Goal: Task Accomplishment & Management: Complete application form

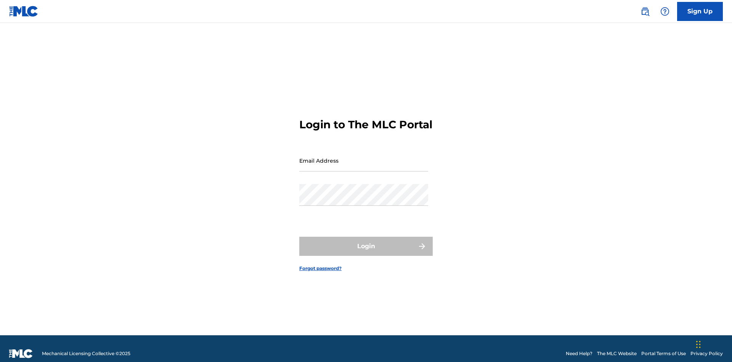
scroll to position [10, 0]
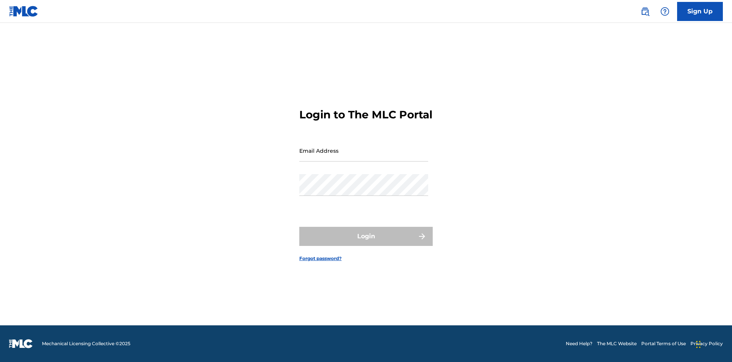
click at [364, 157] on input "Email Address" at bounding box center [363, 151] width 129 height 22
type input "Duke.McTesterson@gmail.com"
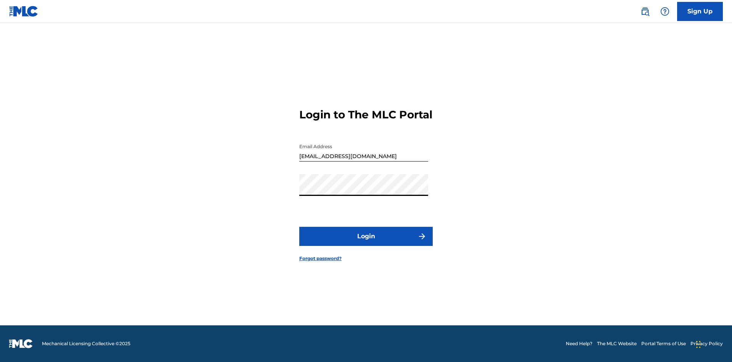
click at [366, 243] on button "Login" at bounding box center [365, 236] width 133 height 19
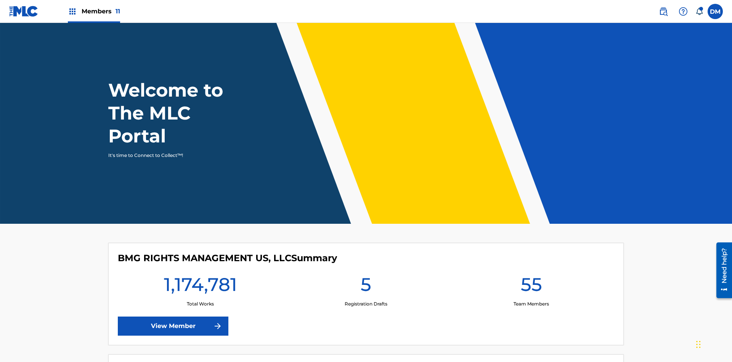
click at [94, 11] on span "Members 11" at bounding box center [101, 11] width 39 height 9
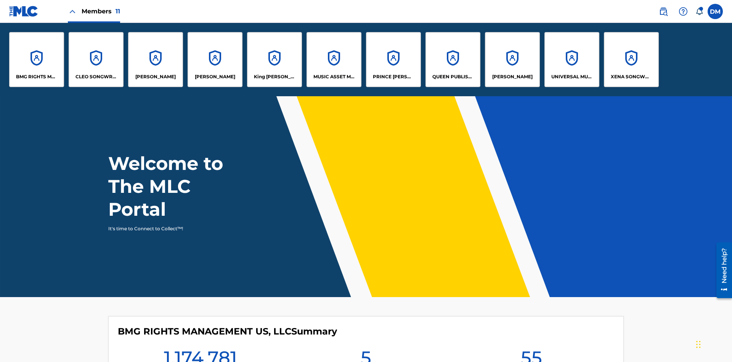
scroll to position [27, 0]
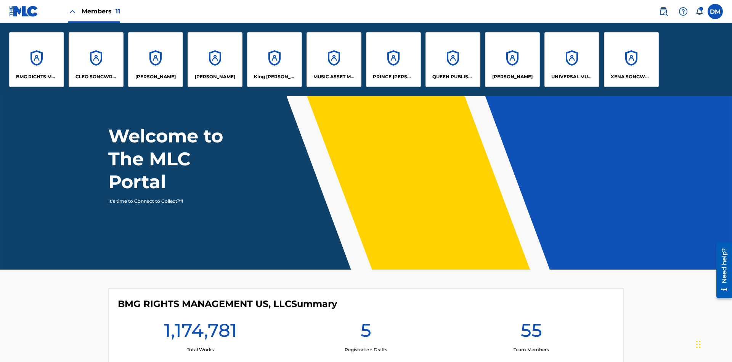
click at [572, 77] on p "UNIVERSAL MUSIC PUB GROUP" at bounding box center [572, 76] width 42 height 7
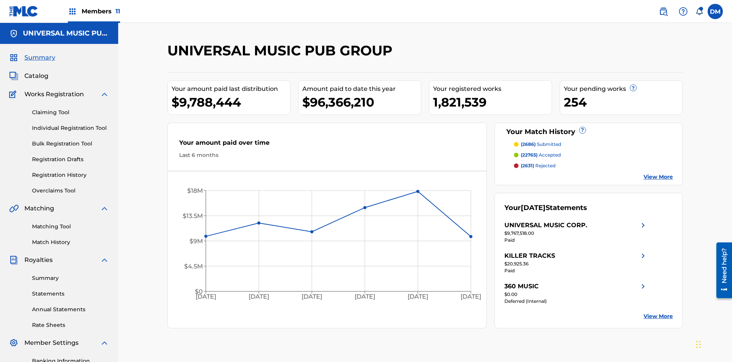
scroll to position [78, 0]
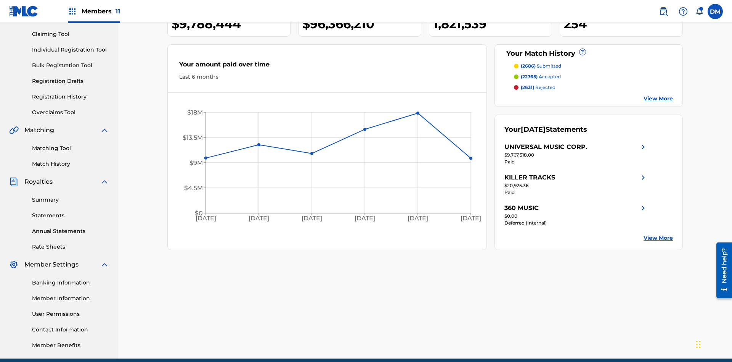
click at [71, 50] on link "Individual Registration Tool" at bounding box center [70, 50] width 77 height 8
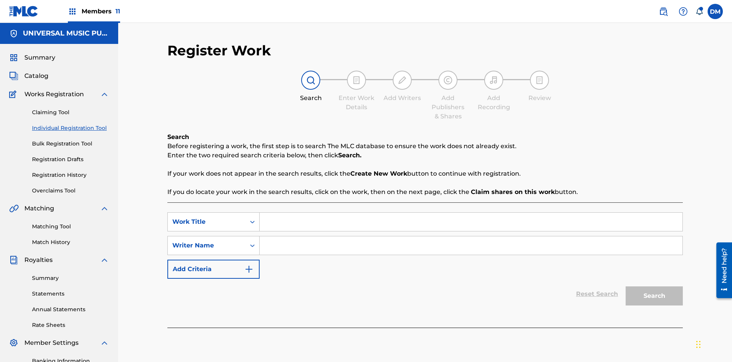
scroll to position [111, 0]
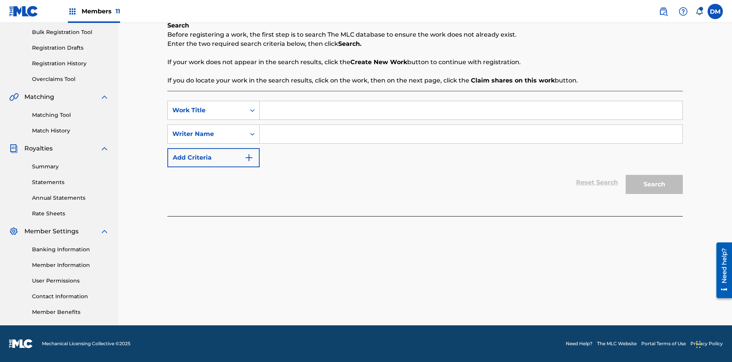
click at [471, 110] on input "Search Form" at bounding box center [471, 110] width 423 height 18
type input "Save At Publishers-Add Publishers Page Prior To Adding Shares"
click at [471, 134] on input "Search Form" at bounding box center [471, 134] width 423 height 18
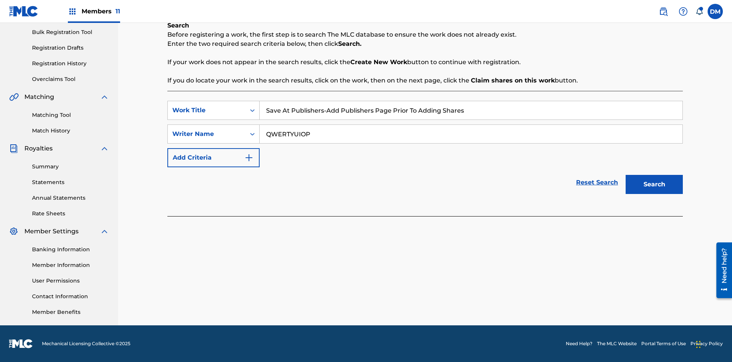
type input "QWERTYUIOP"
click at [654, 184] on button "Search" at bounding box center [654, 184] width 57 height 19
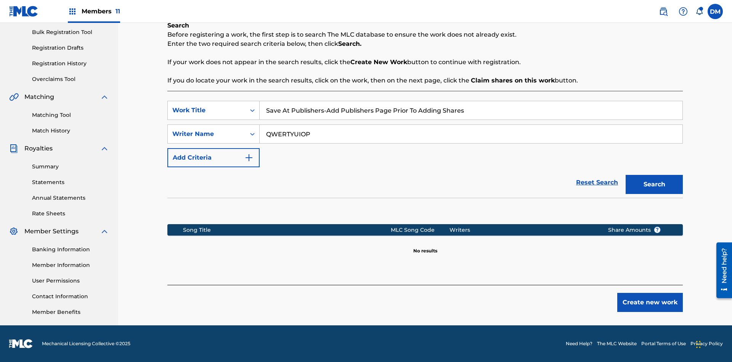
click at [650, 302] on button "Create new work" at bounding box center [650, 302] width 66 height 19
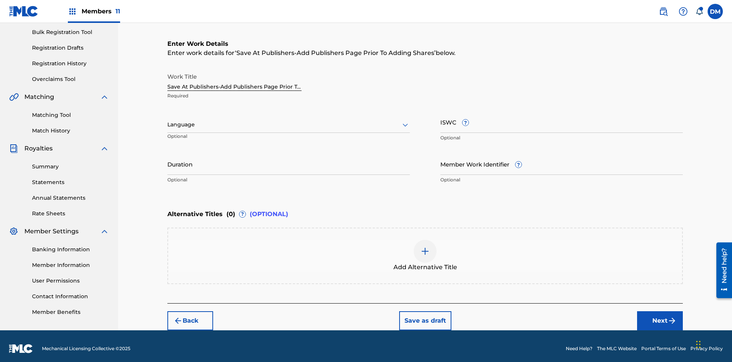
scroll to position [116, 0]
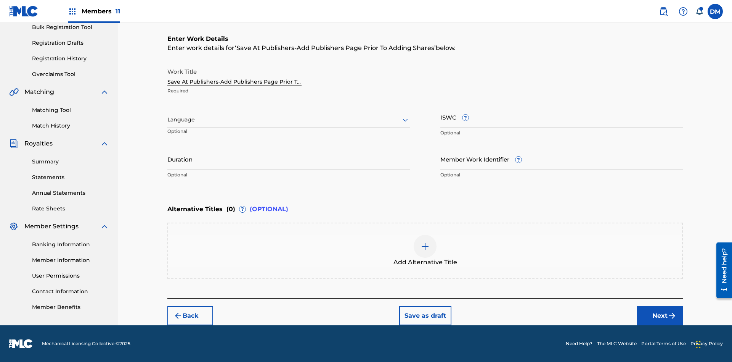
click at [289, 159] on input "Duration" at bounding box center [288, 159] width 243 height 22
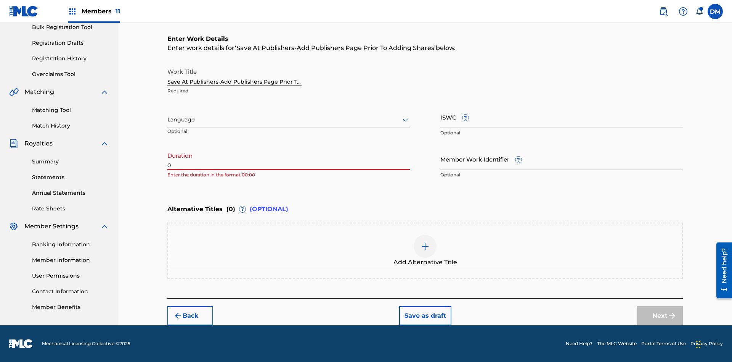
click at [289, 159] on input "0" at bounding box center [288, 159] width 243 height 22
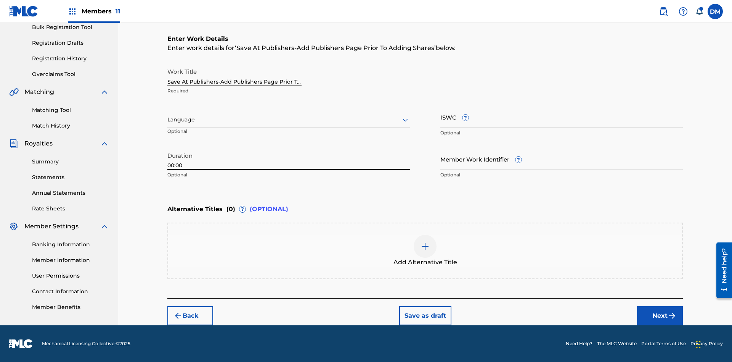
type input "00:00"
click at [405, 120] on icon at bounding box center [405, 119] width 9 height 9
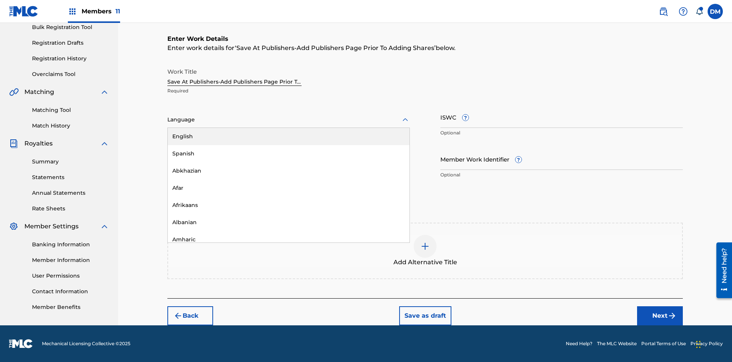
click at [289, 188] on div "Afar" at bounding box center [289, 187] width 242 height 17
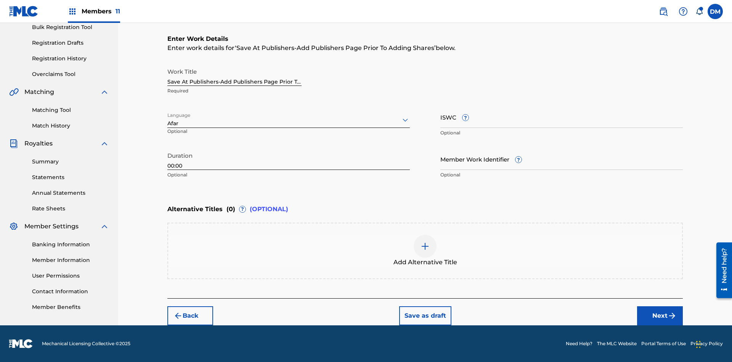
click at [562, 159] on input "Member Work Identifier ?" at bounding box center [562, 159] width 243 height 22
type input "2025.08.22.04"
click at [562, 117] on input "ISWC ?" at bounding box center [562, 117] width 243 height 22
type input "T-123.456.789-4"
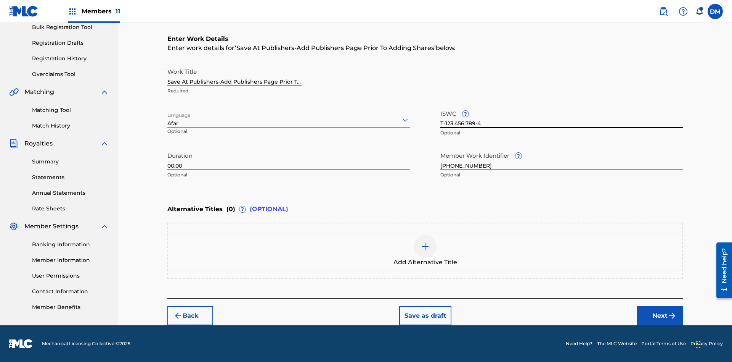
click at [425, 250] on img at bounding box center [425, 245] width 9 height 9
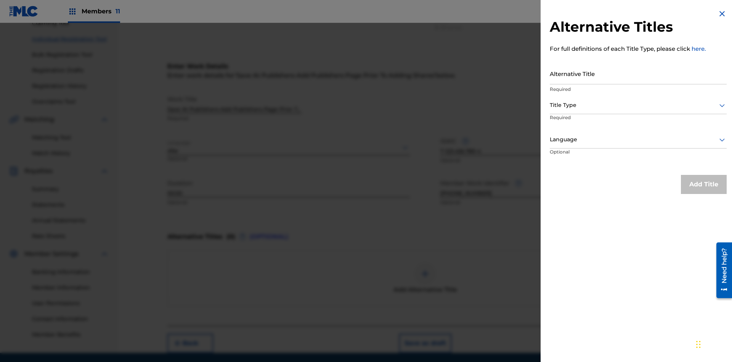
click at [638, 73] on input "Alternative Title" at bounding box center [638, 74] width 177 height 22
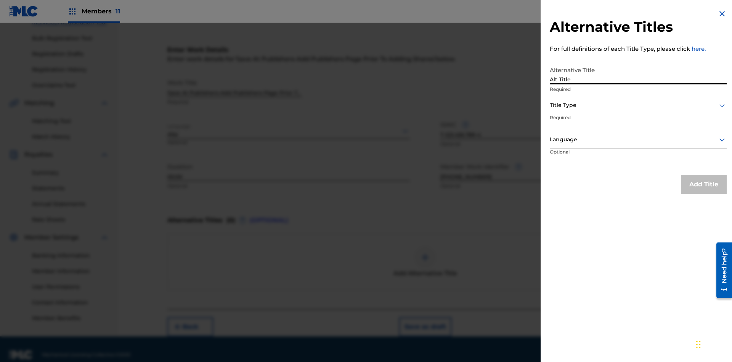
type input "Alt Title"
click at [638, 105] on div at bounding box center [638, 105] width 177 height 10
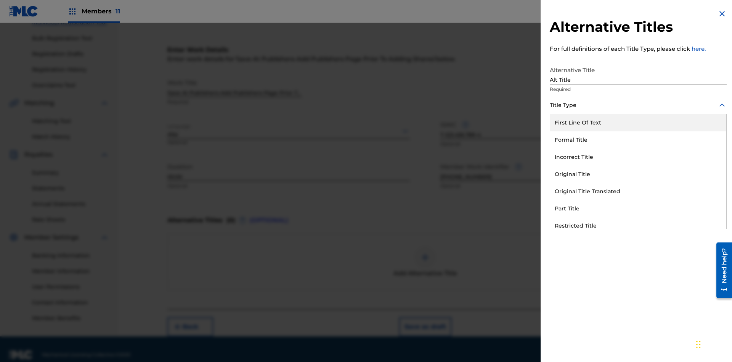
scroll to position [116, 0]
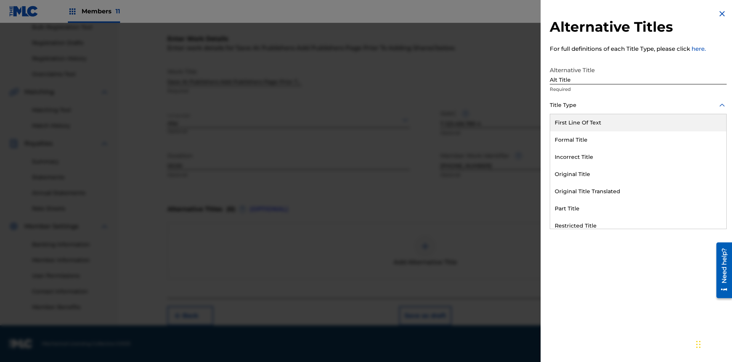
click at [638, 174] on div "Original Title" at bounding box center [638, 174] width 176 height 17
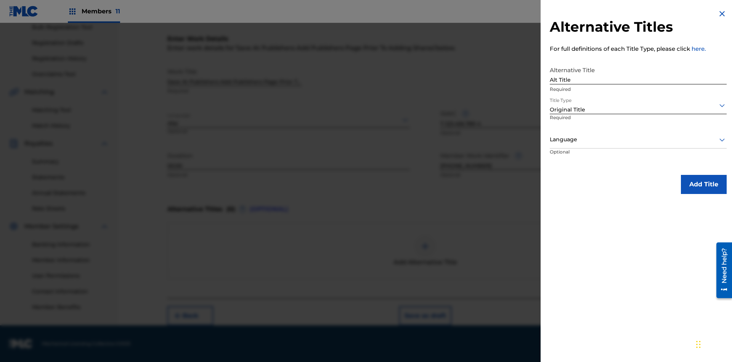
click at [638, 139] on div at bounding box center [638, 140] width 177 height 10
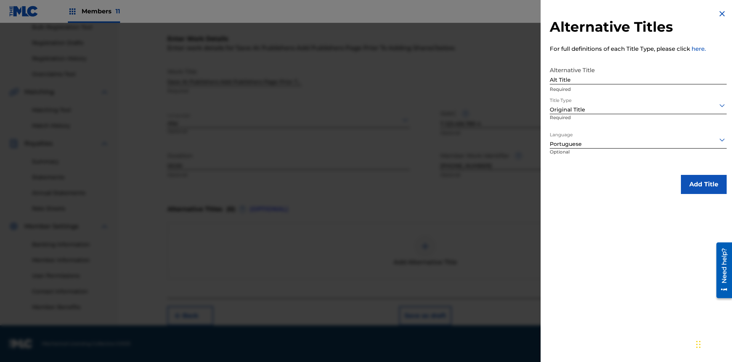
click at [704, 184] on button "Add Title" at bounding box center [704, 184] width 46 height 19
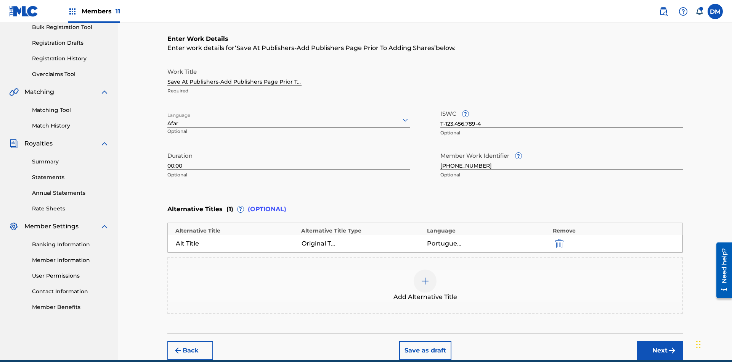
scroll to position [151, 0]
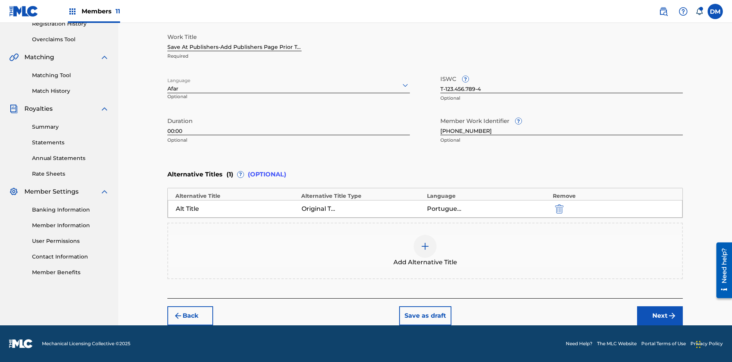
click at [660, 315] on button "Next" at bounding box center [660, 315] width 46 height 19
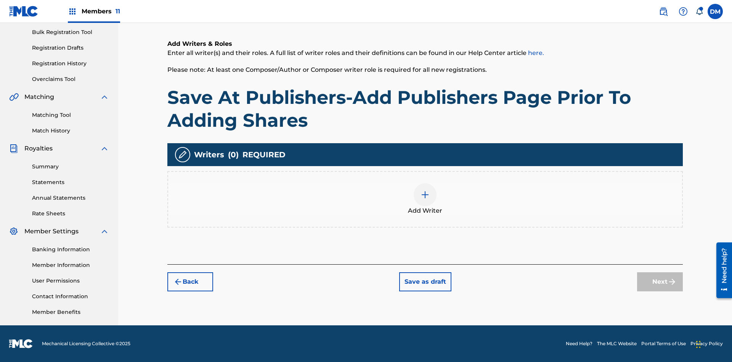
click at [425, 199] on img at bounding box center [425, 194] width 9 height 9
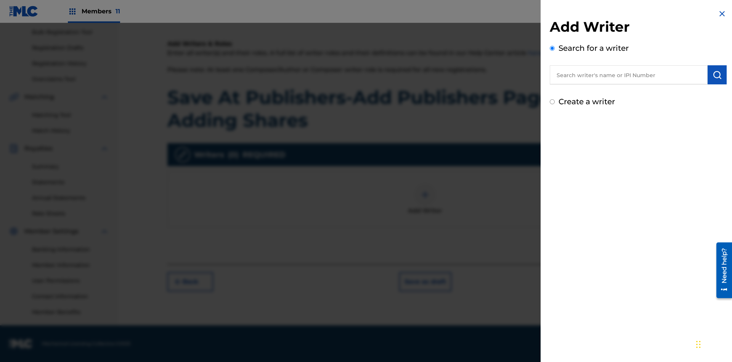
click at [629, 75] on input "text" at bounding box center [629, 74] width 158 height 19
type input "MARK STEVEN BERKOWITZ"
click at [717, 75] on img "submit" at bounding box center [717, 74] width 9 height 9
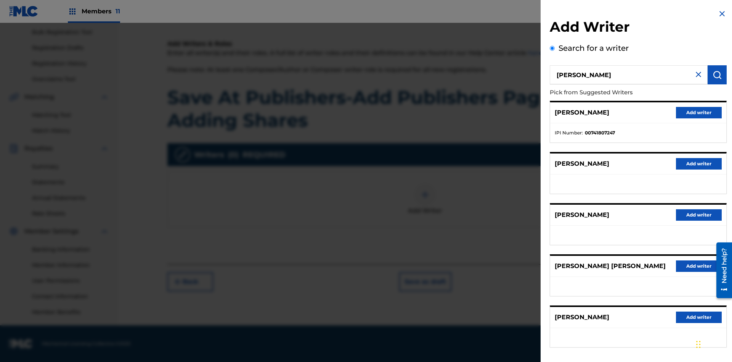
click at [699, 112] on button "Add writer" at bounding box center [699, 112] width 46 height 11
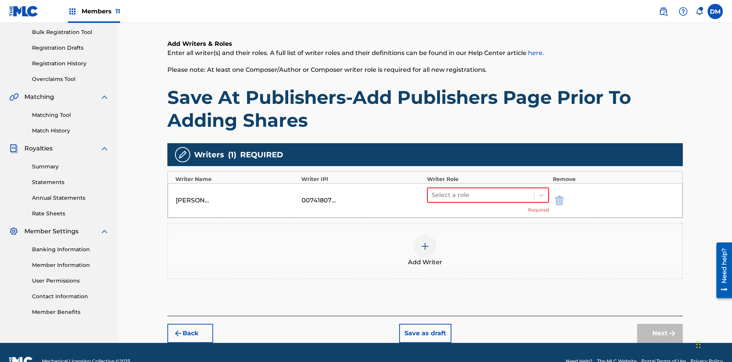
scroll to position [129, 0]
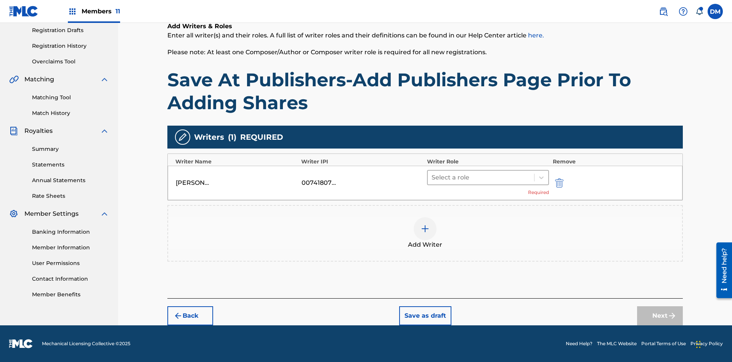
click at [432, 177] on input "text" at bounding box center [433, 177] width 2 height 9
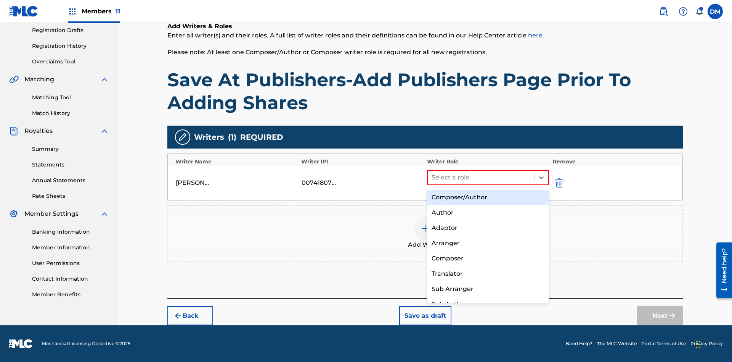
click at [488, 258] on div "Composer" at bounding box center [488, 258] width 122 height 15
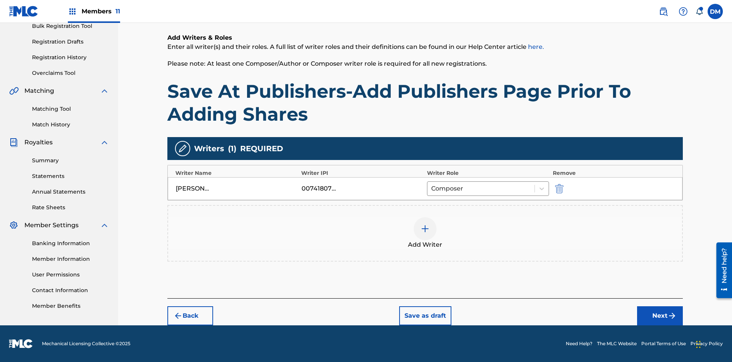
click at [660, 315] on button "Next" at bounding box center [660, 315] width 46 height 19
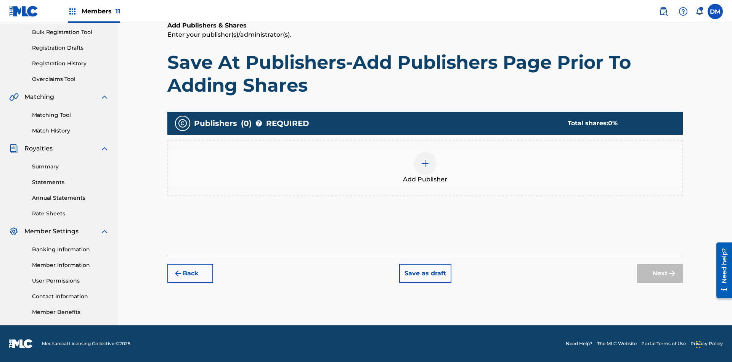
click at [425, 163] on img at bounding box center [425, 163] width 9 height 9
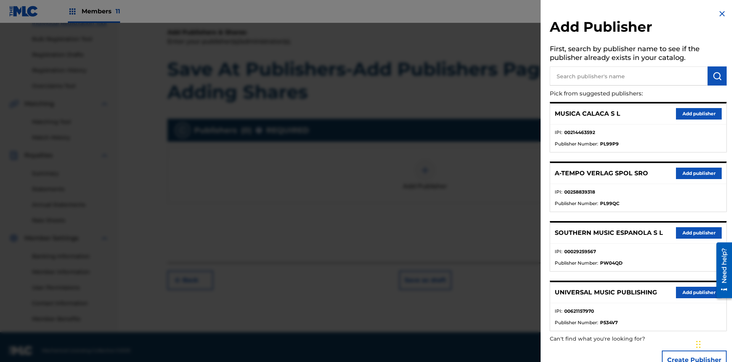
click at [629, 76] on input "text" at bounding box center [629, 75] width 158 height 19
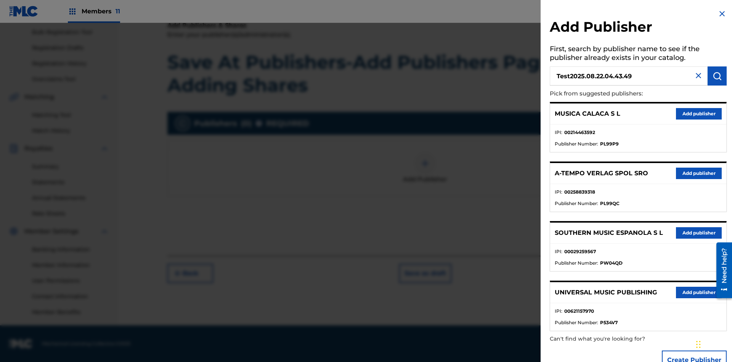
type input "Test2025.08.22.04.43.49"
click at [717, 76] on img "submit" at bounding box center [717, 75] width 9 height 9
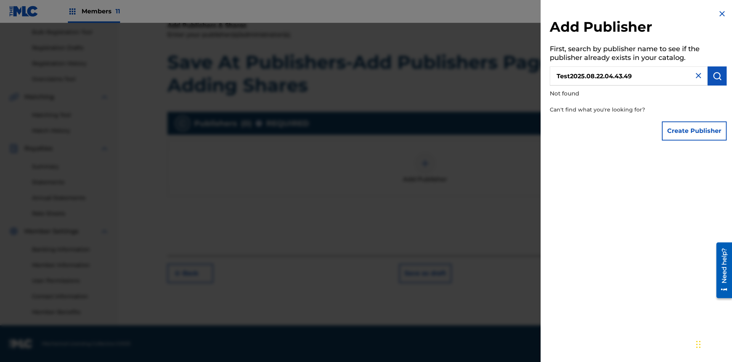
click at [695, 130] on button "Create Publisher" at bounding box center [694, 130] width 65 height 19
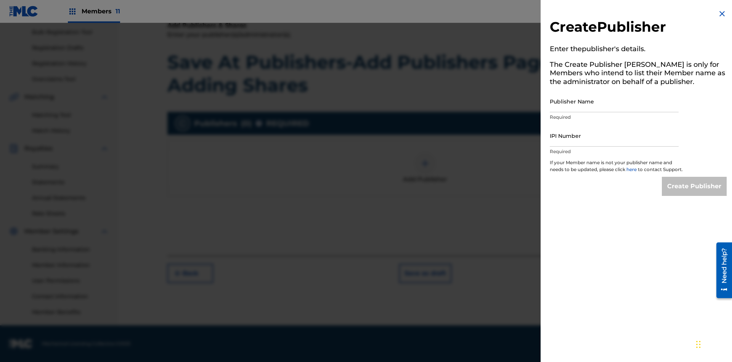
click at [614, 101] on input "Publisher Name" at bounding box center [614, 101] width 129 height 22
type input "Test2025.08.22.04.43.55"
click at [614, 135] on input "IPI Number" at bounding box center [614, 136] width 129 height 22
type input "00595839777"
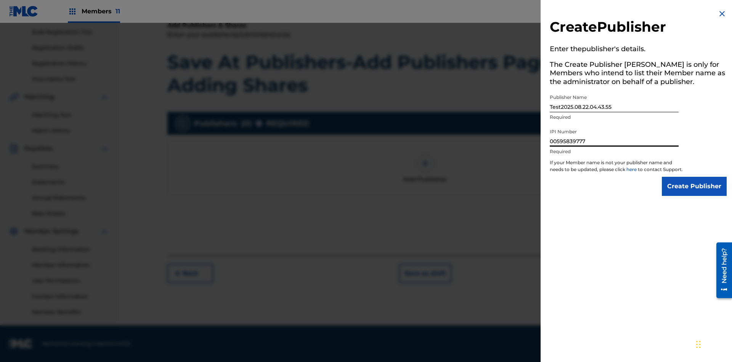
click at [695, 193] on input "Create Publisher" at bounding box center [694, 186] width 65 height 19
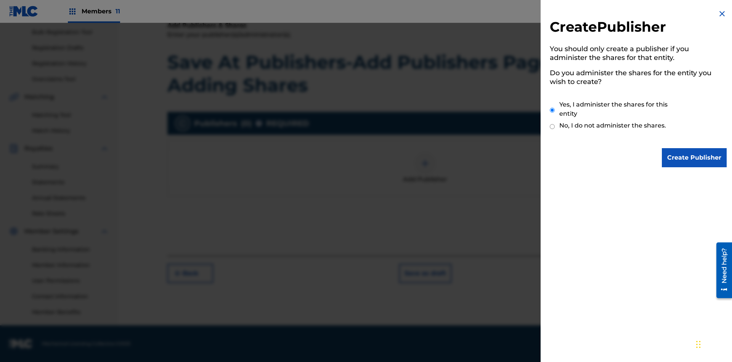
click at [553, 110] on input "Yes, I administer the shares for this entity" at bounding box center [552, 110] width 5 height 16
click at [695, 158] on input "Create Publisher" at bounding box center [694, 157] width 65 height 19
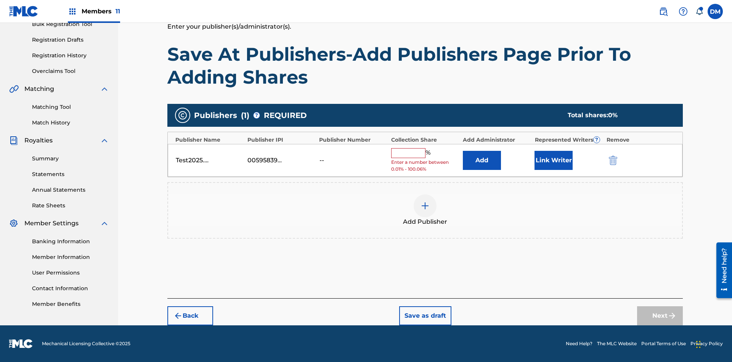
click at [554, 160] on button "Link Writer" at bounding box center [554, 160] width 38 height 19
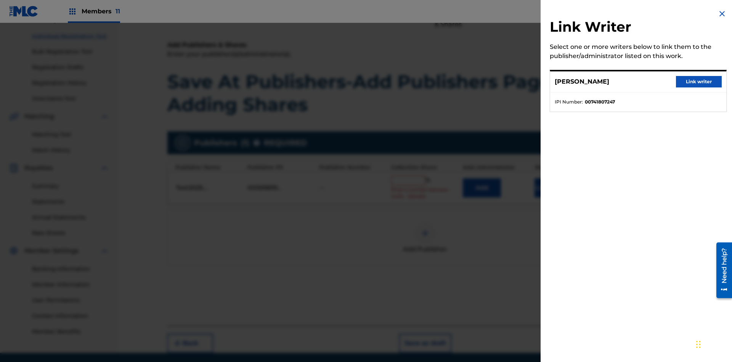
click at [699, 82] on button "Link writer" at bounding box center [699, 81] width 46 height 11
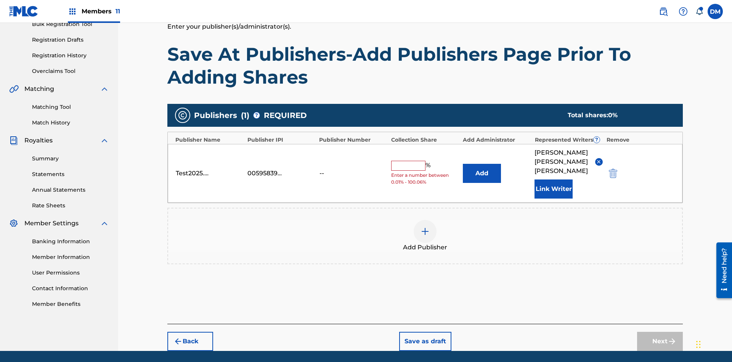
scroll to position [136, 0]
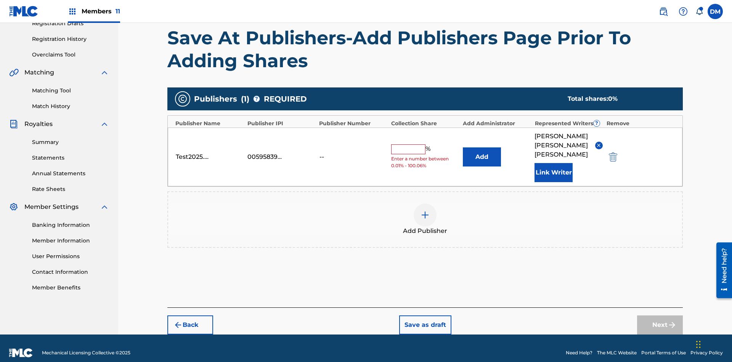
click at [554, 163] on button "Link Writer" at bounding box center [554, 172] width 38 height 19
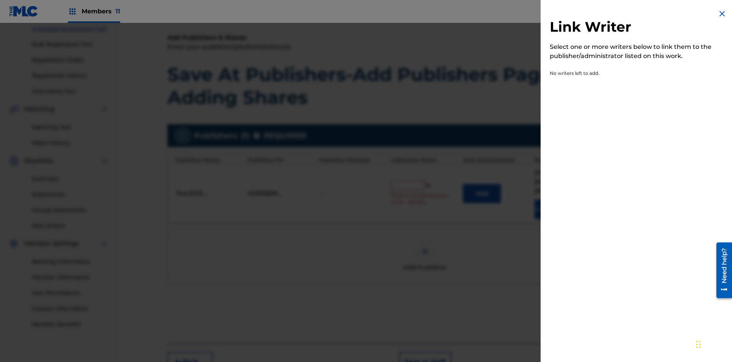
click at [722, 14] on img at bounding box center [722, 13] width 9 height 9
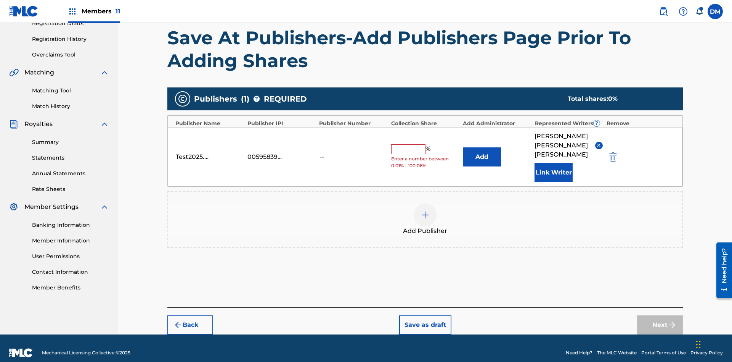
click at [482, 152] on button "Add" at bounding box center [482, 156] width 38 height 19
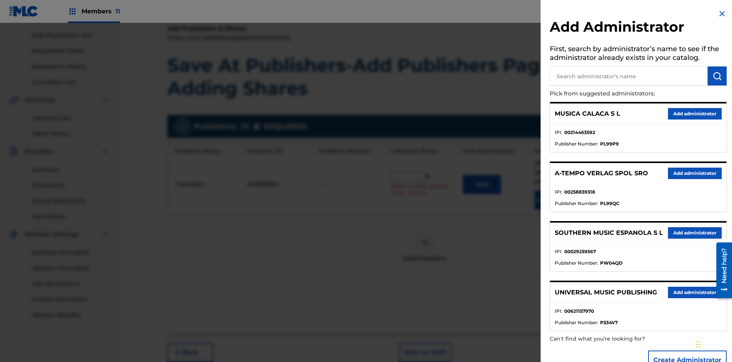
click at [629, 76] on input "text" at bounding box center [629, 75] width 158 height 19
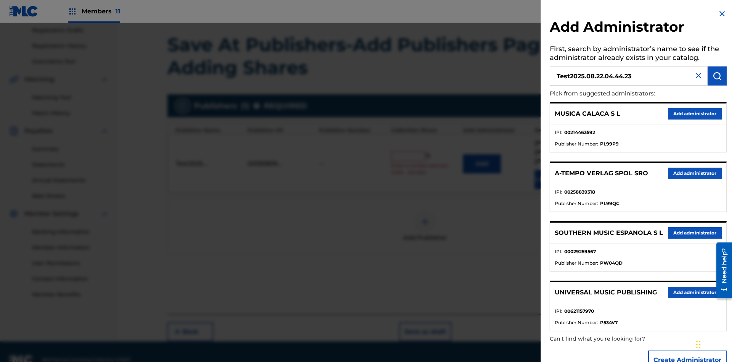
type input "Test2025.08.22.04.44.23"
click at [717, 76] on img "submit" at bounding box center [717, 75] width 9 height 9
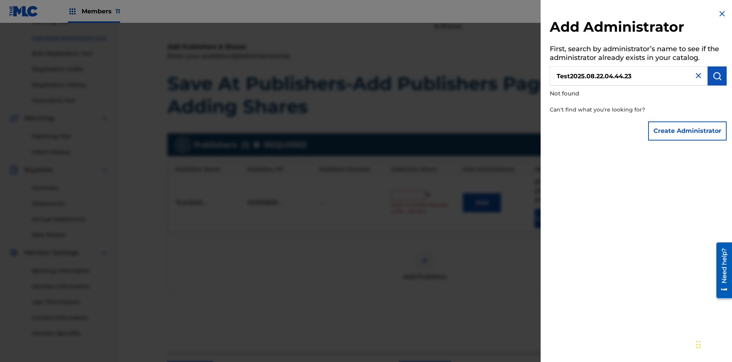
click at [688, 130] on button "Create Administrator" at bounding box center [687, 130] width 79 height 19
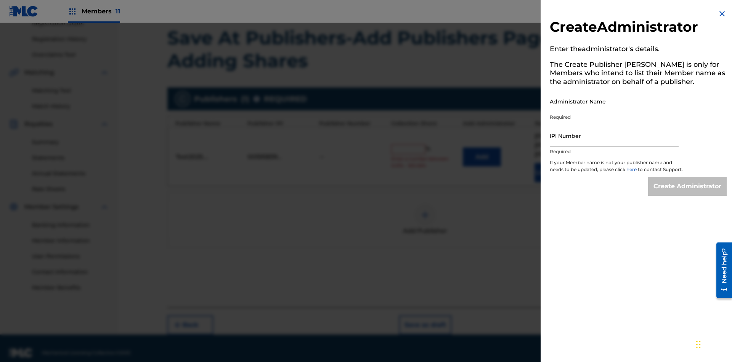
click at [614, 101] on input "Administrator Name" at bounding box center [614, 101] width 129 height 22
type input "Test2025.08.22.04.44.29"
click at [614, 135] on input "IPI Number" at bounding box center [614, 136] width 129 height 22
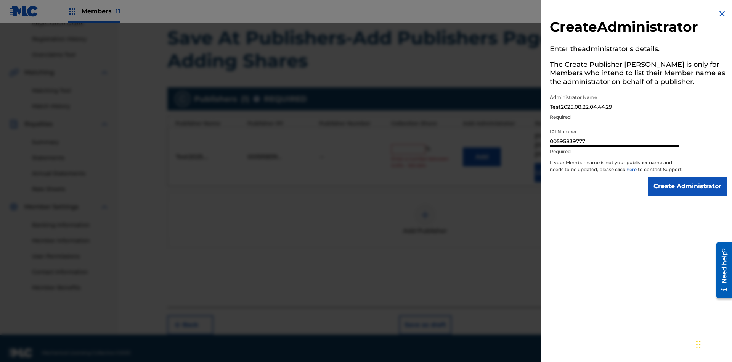
type input "00595839777"
click at [688, 193] on input "Create Administrator" at bounding box center [687, 186] width 79 height 19
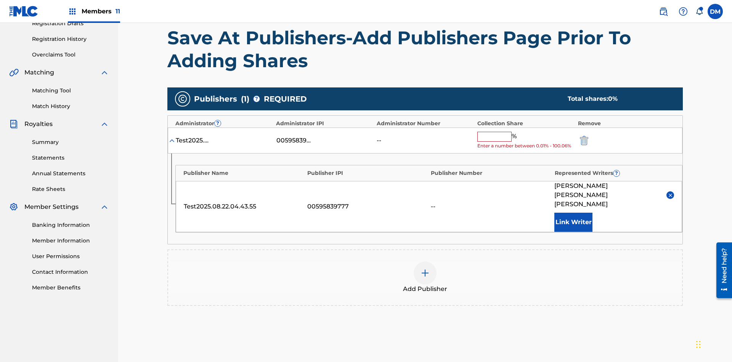
scroll to position [185, 0]
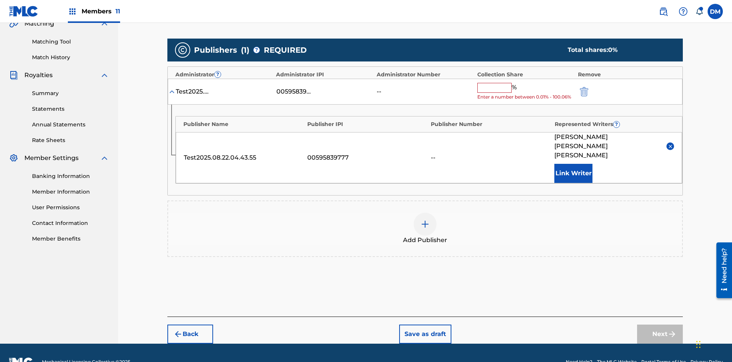
click at [425, 324] on button "Save as draft" at bounding box center [425, 333] width 52 height 19
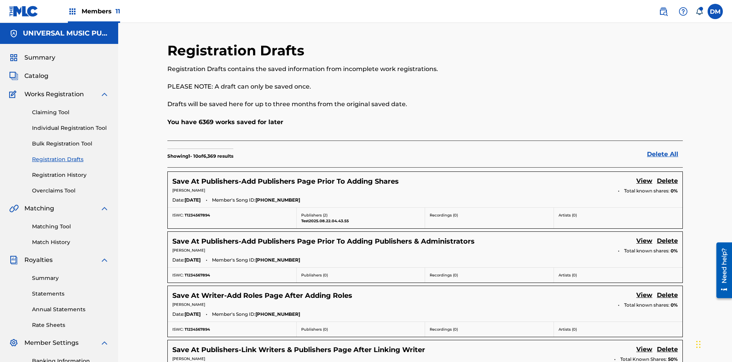
scroll to position [130, 0]
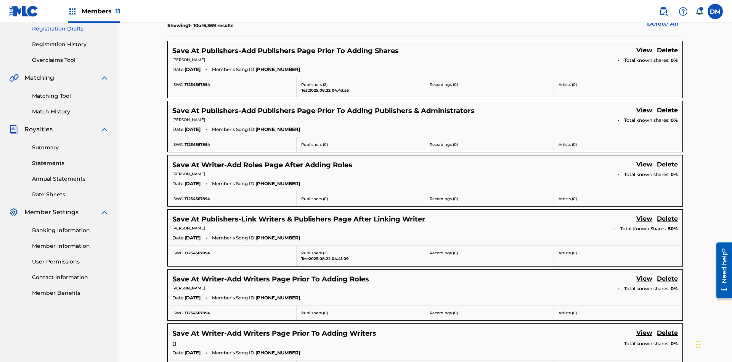
click at [645, 51] on link "View" at bounding box center [645, 51] width 16 height 10
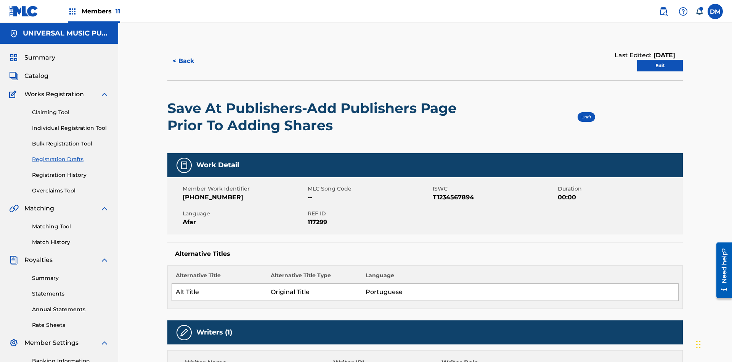
scroll to position [14, 0]
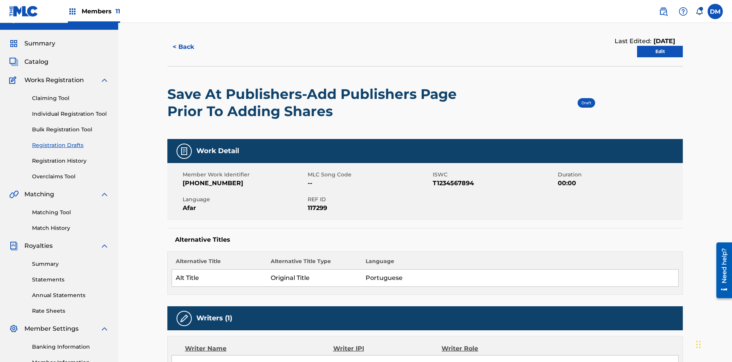
click at [660, 51] on link "Edit" at bounding box center [660, 51] width 46 height 11
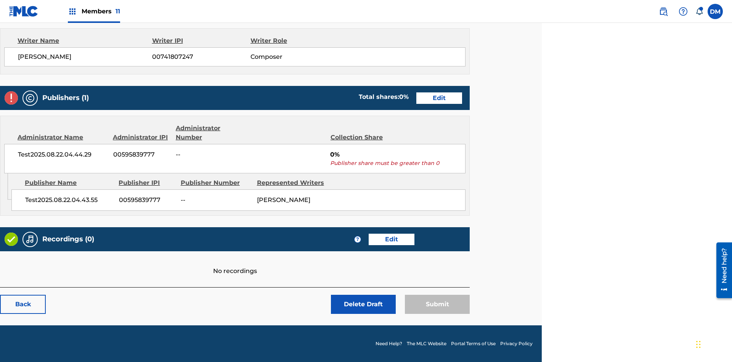
scroll to position [302, 190]
